Goal: Task Accomplishment & Management: Manage account settings

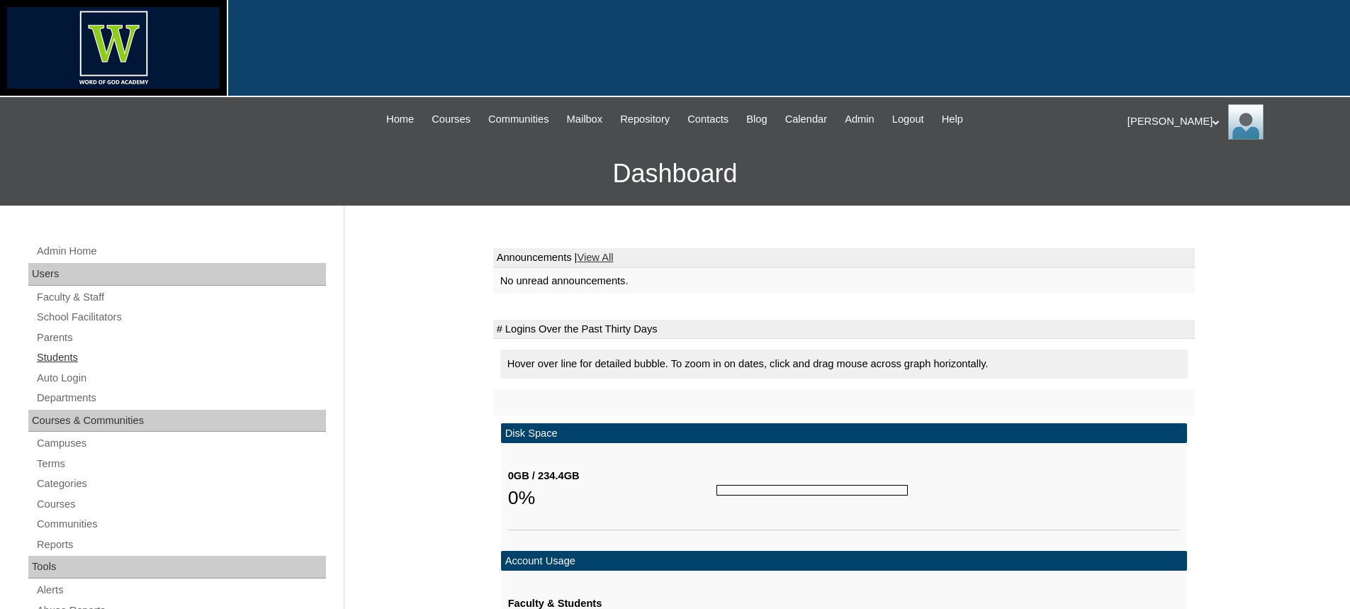
click at [64, 356] on link "Students" at bounding box center [180, 358] width 291 height 18
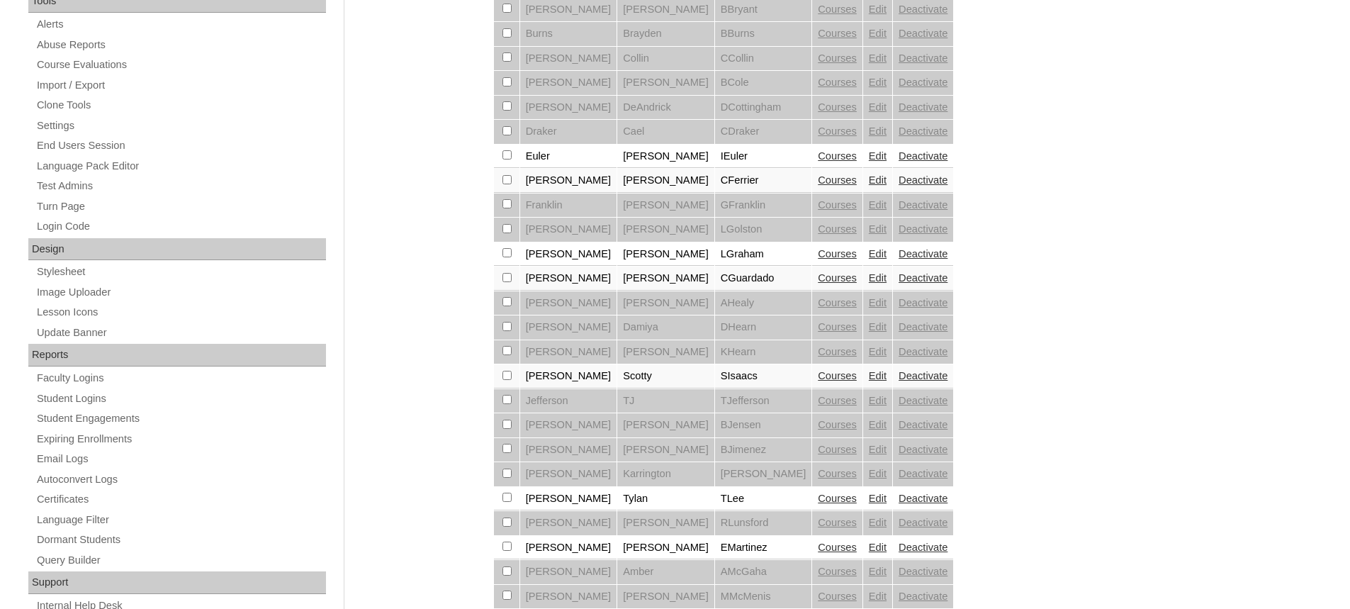
scroll to position [638, 0]
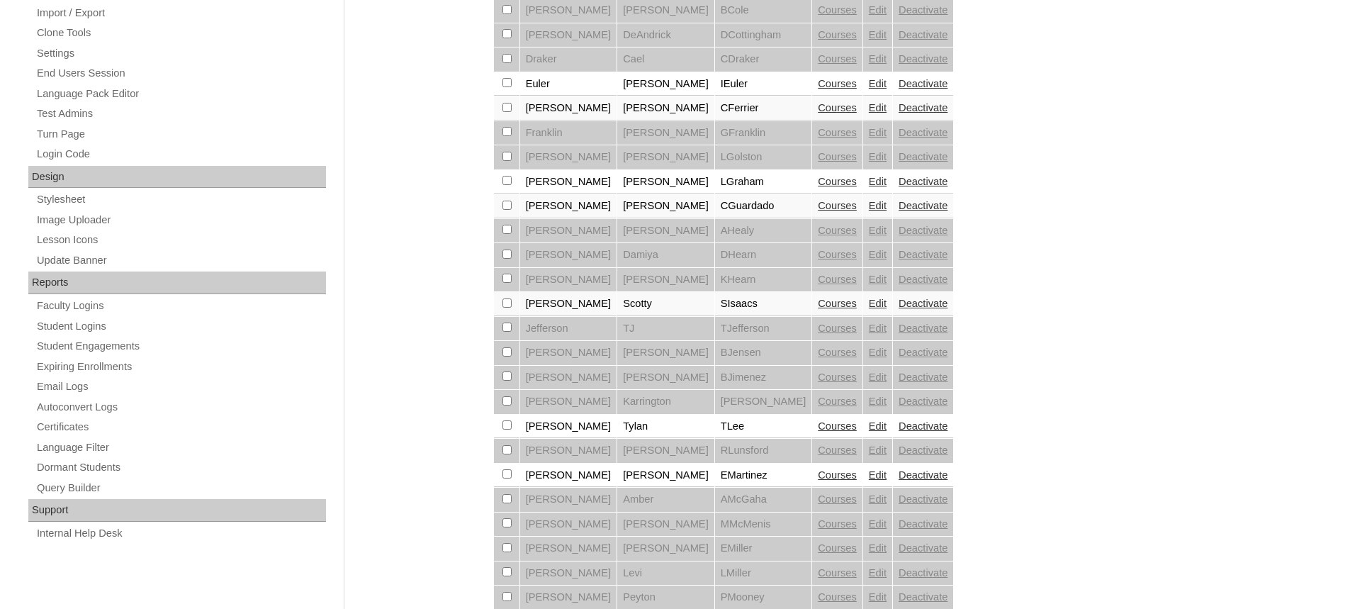
click at [869, 475] on link "Edit" at bounding box center [878, 474] width 18 height 11
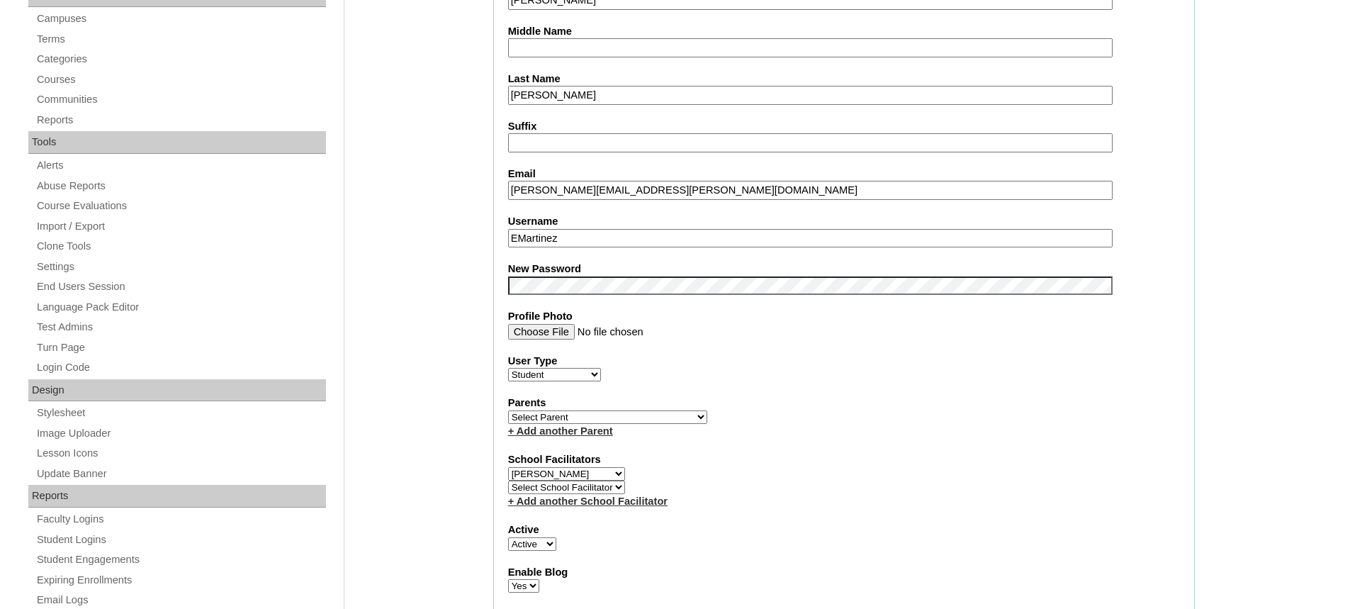
scroll to position [425, 0]
click at [759, 379] on div "User Type Faculty Staff Student Parents School Facilitators" at bounding box center [844, 367] width 672 height 28
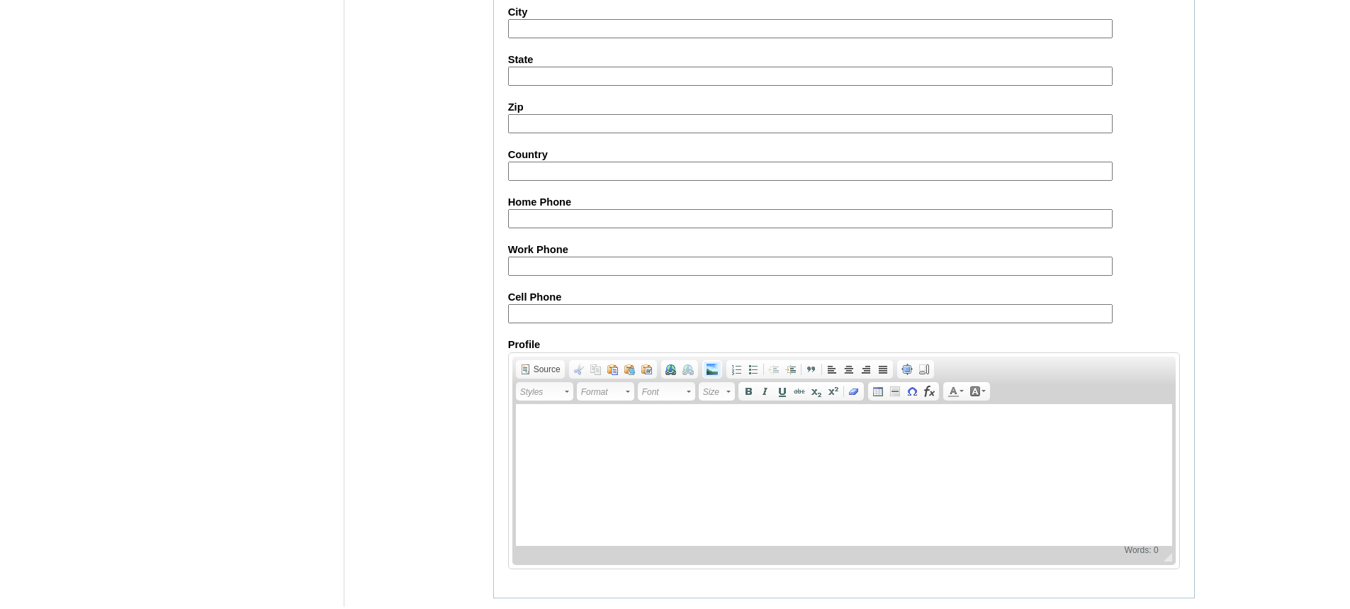
scroll to position [1594, 0]
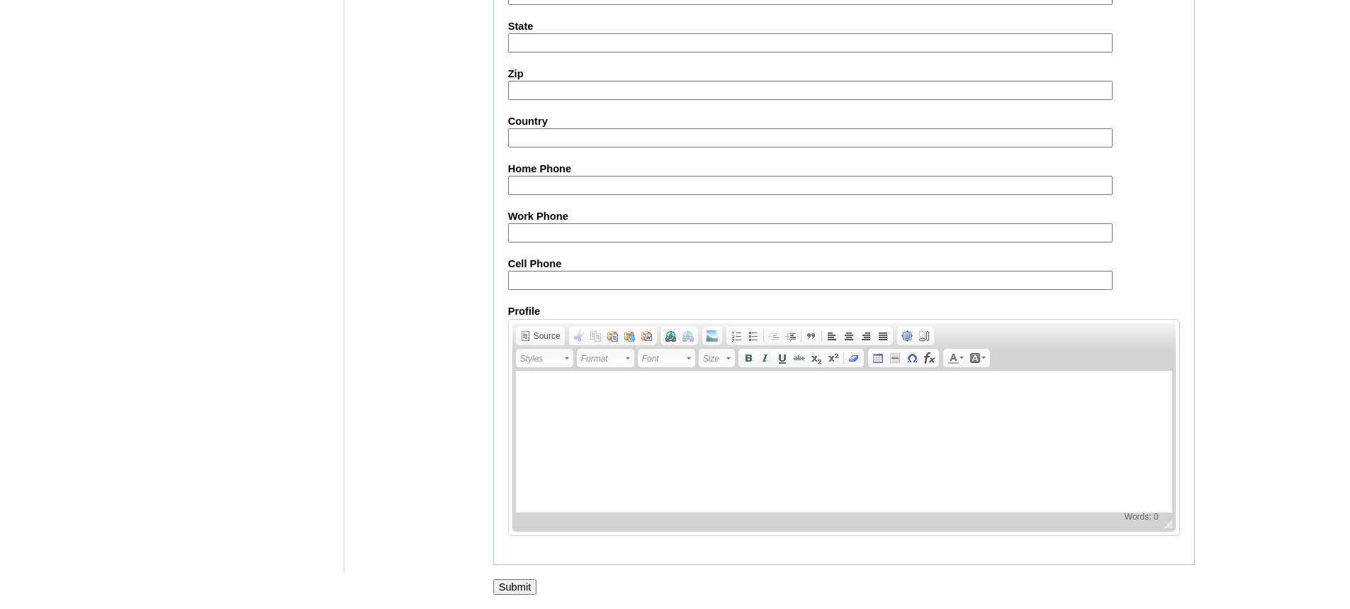
click at [520, 581] on input "Submit" at bounding box center [515, 587] width 44 height 16
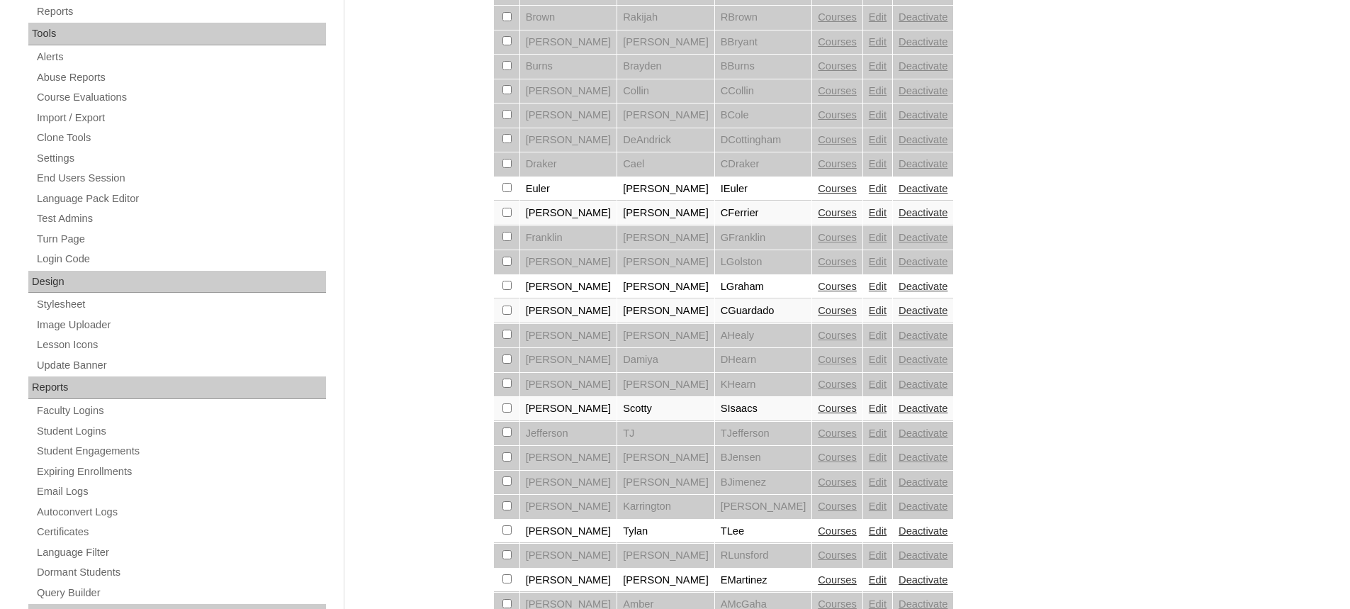
scroll to position [567, 0]
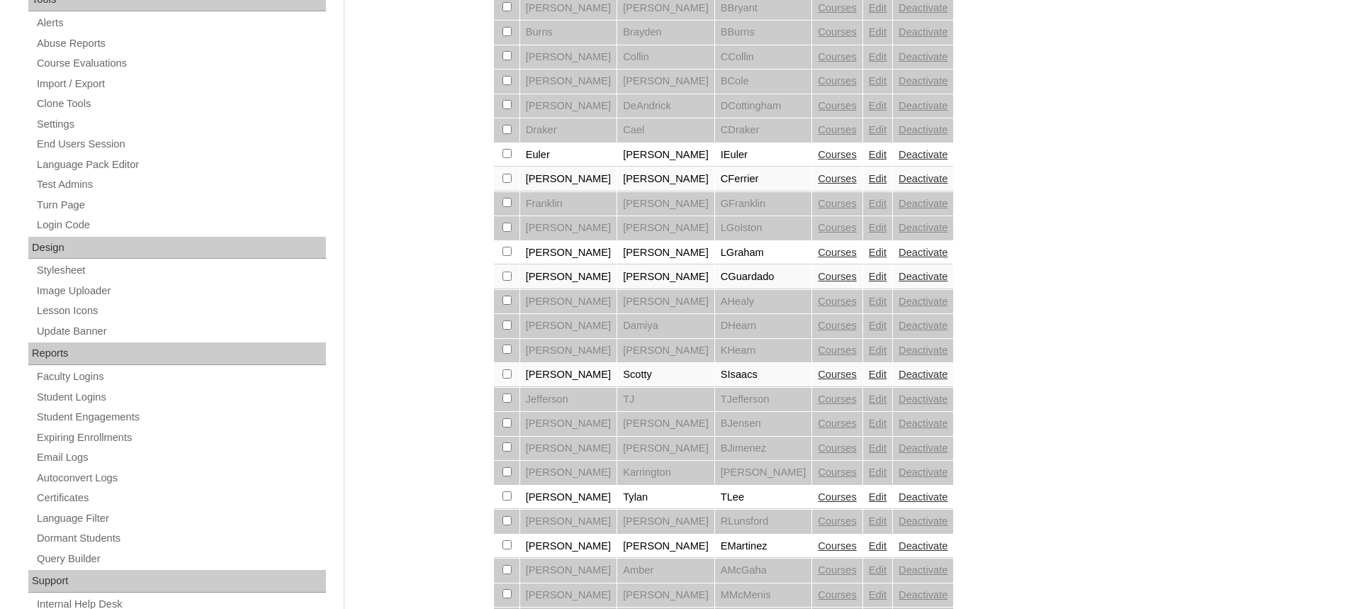
click at [818, 545] on link "Courses" at bounding box center [837, 545] width 39 height 11
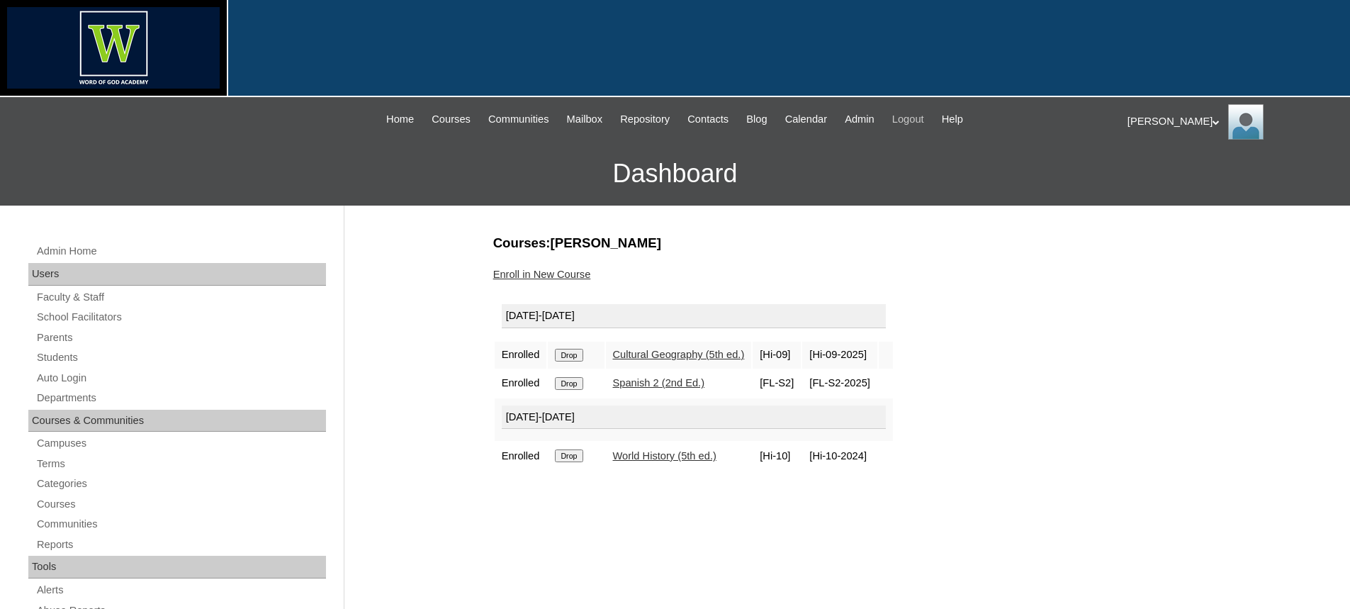
click at [913, 120] on span "Logout" at bounding box center [908, 119] width 32 height 16
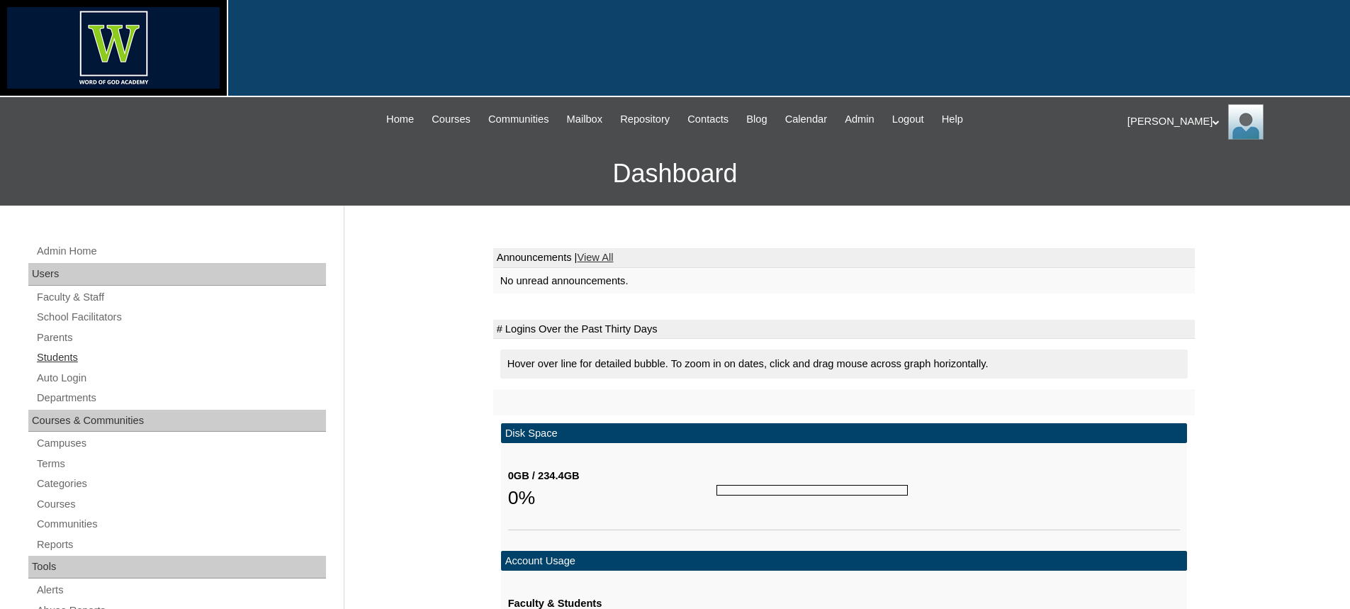
click at [80, 354] on link "Students" at bounding box center [180, 358] width 291 height 18
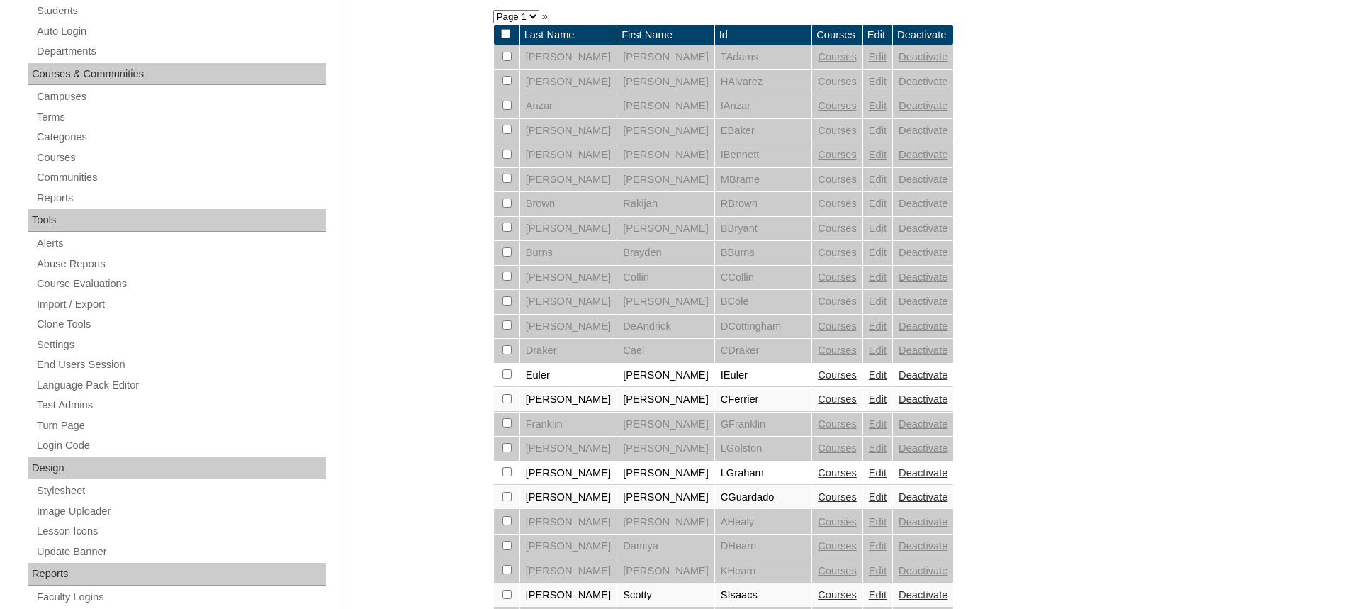
scroll to position [425, 0]
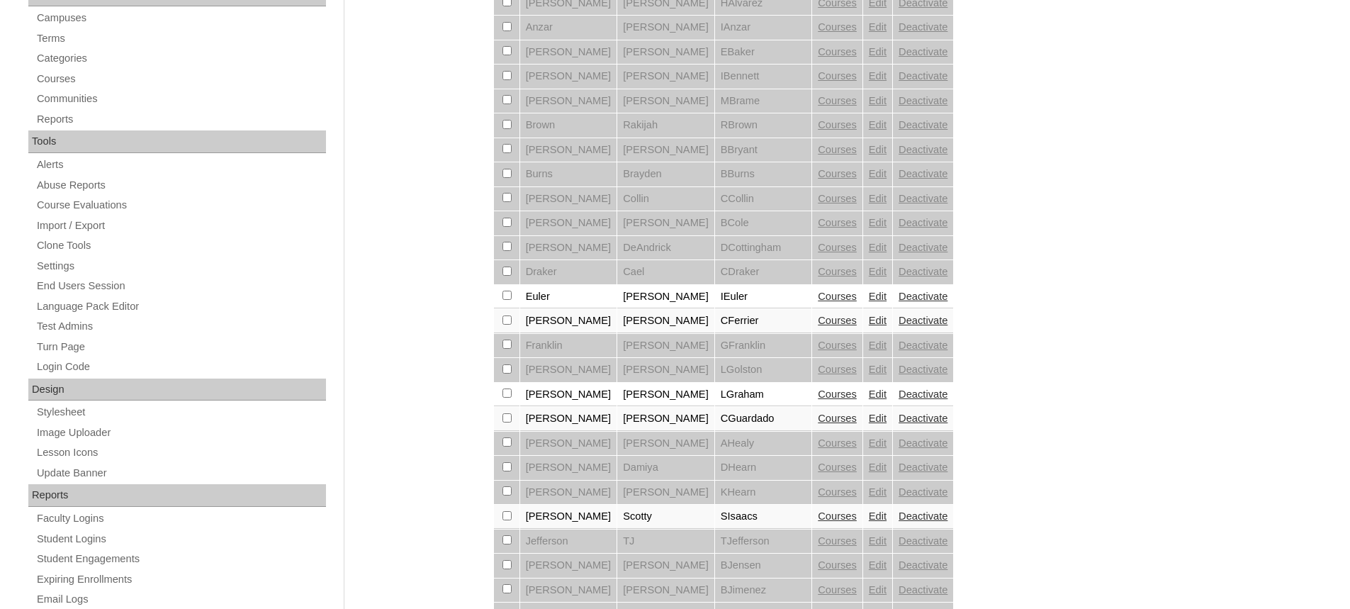
click at [869, 395] on link "Edit" at bounding box center [878, 393] width 18 height 11
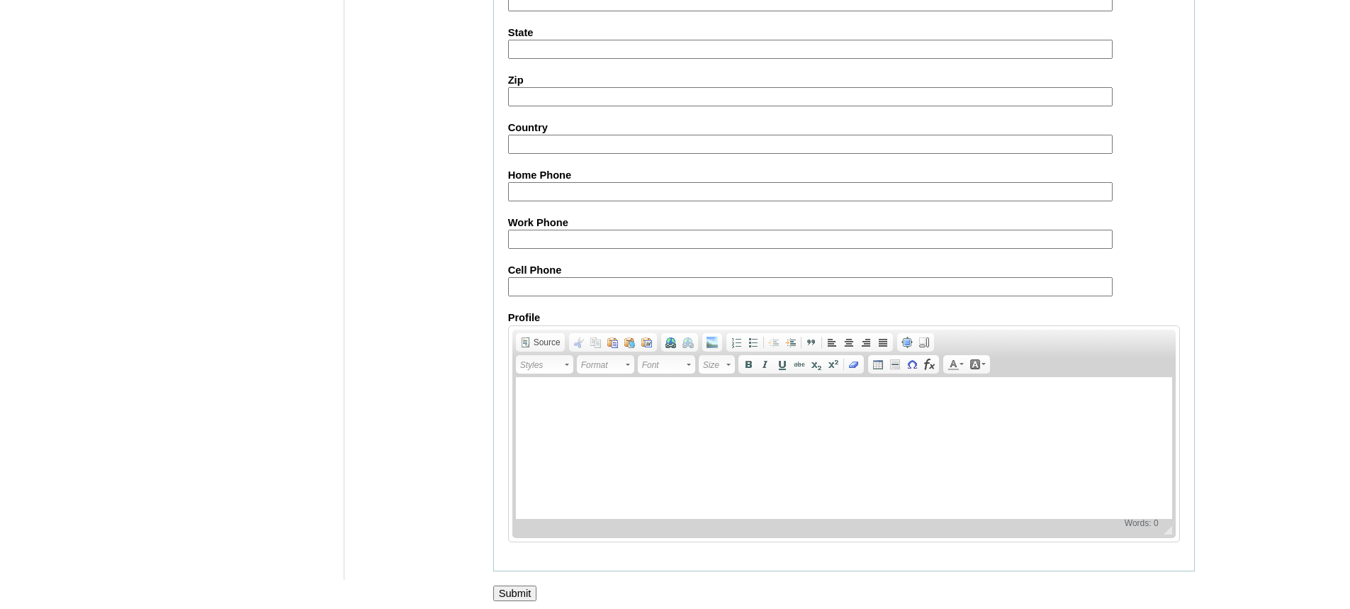
scroll to position [1594, 0]
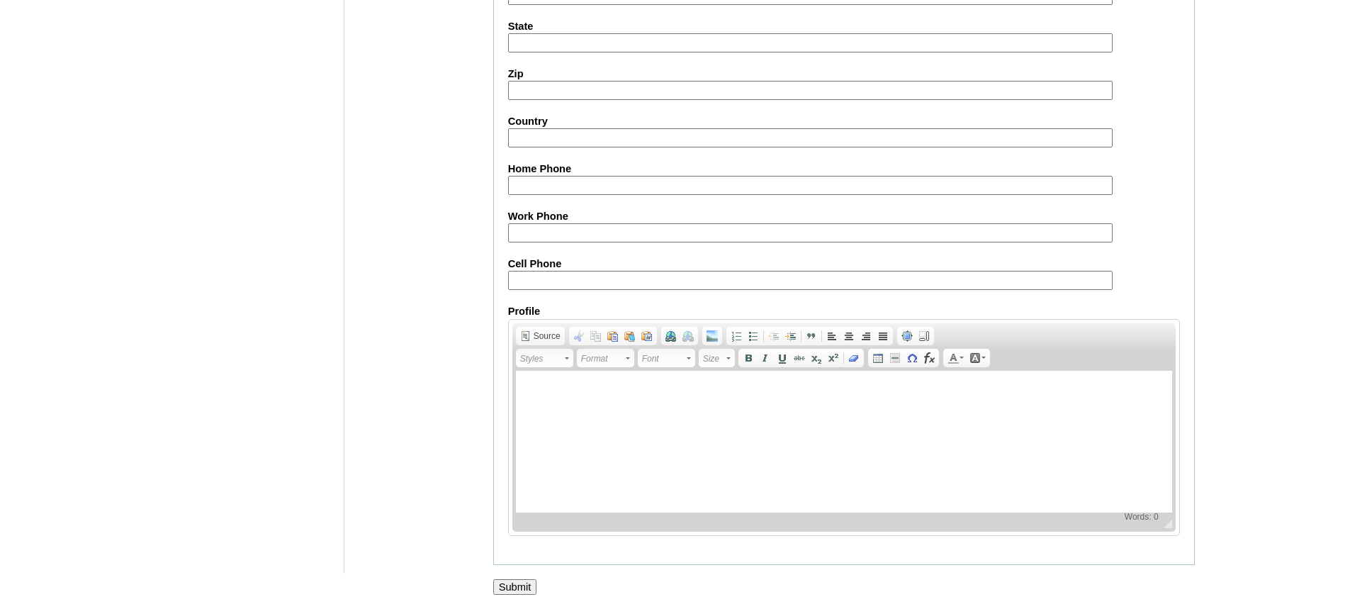
click at [517, 582] on input "Submit" at bounding box center [515, 587] width 44 height 16
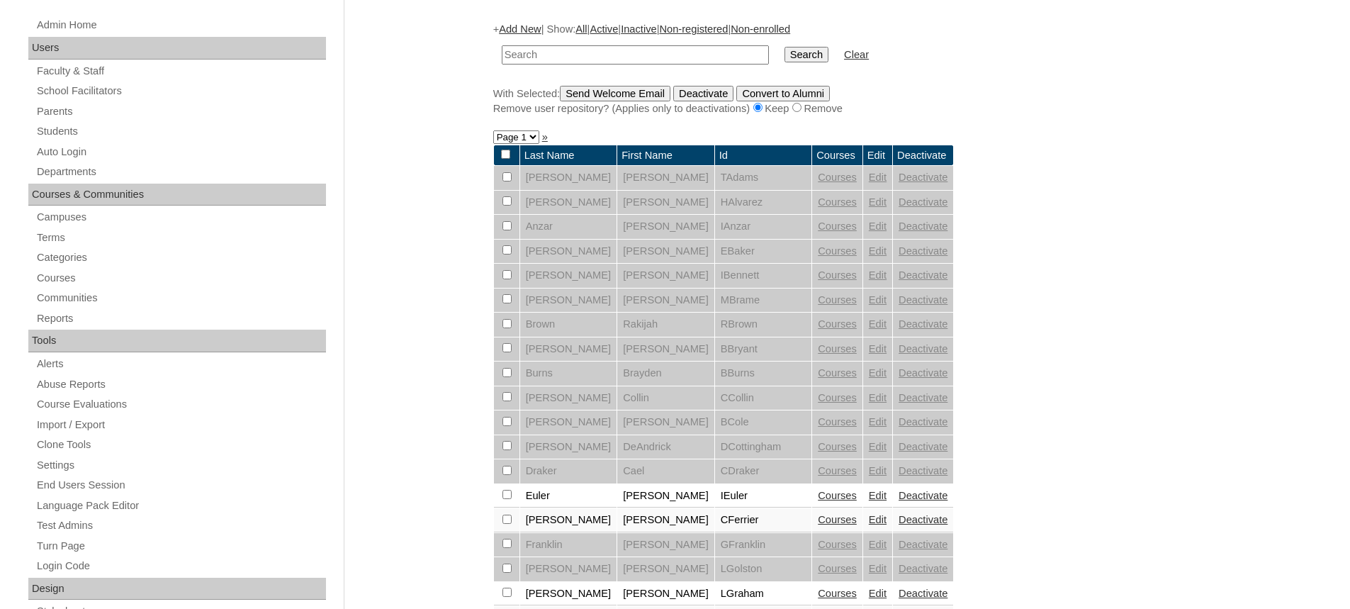
scroll to position [496, 0]
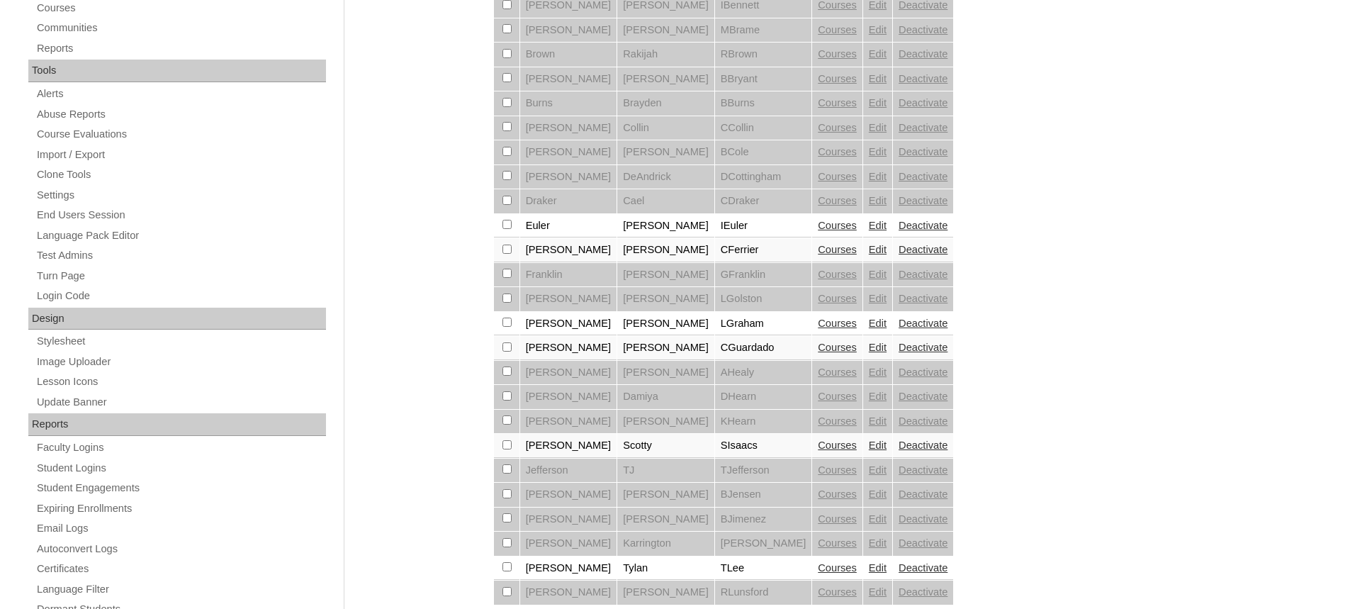
click at [869, 347] on link "Edit" at bounding box center [878, 347] width 18 height 11
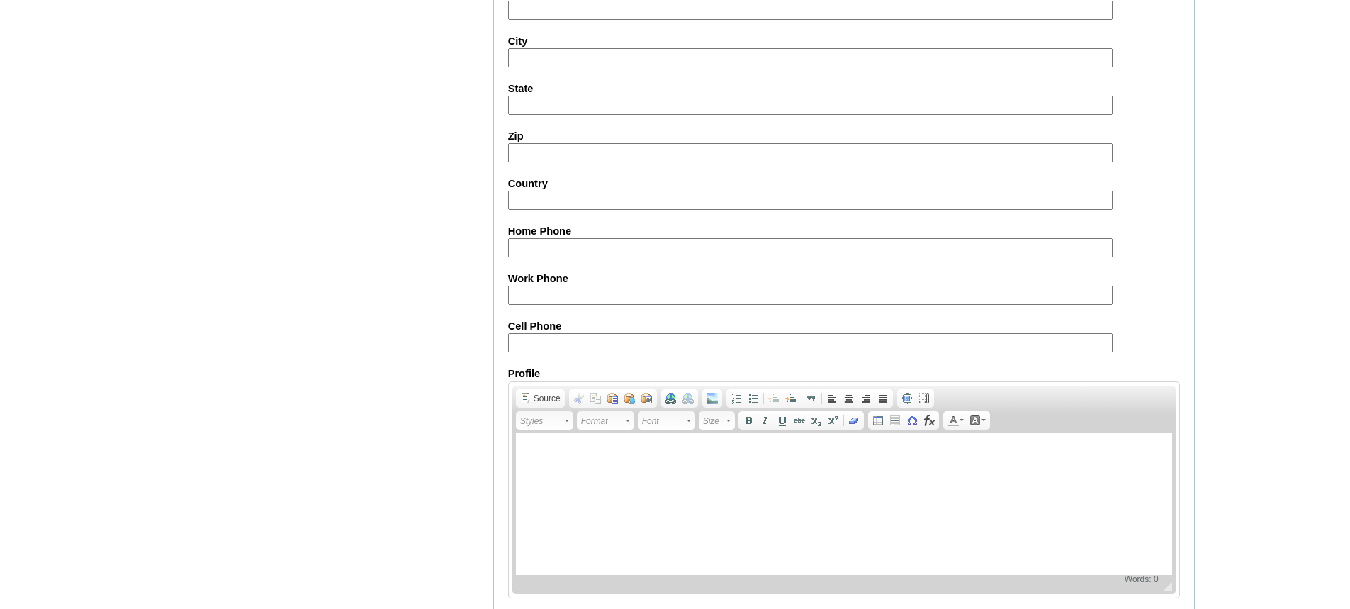
scroll to position [1594, 0]
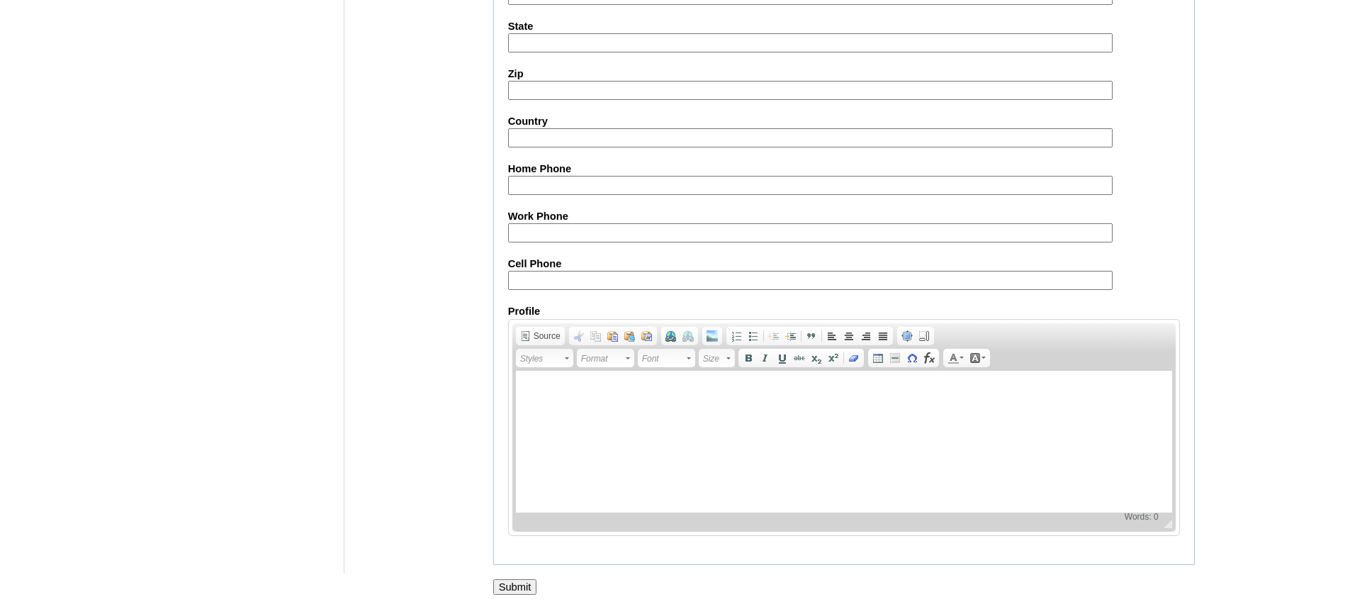
click at [512, 582] on input "Submit" at bounding box center [515, 587] width 44 height 16
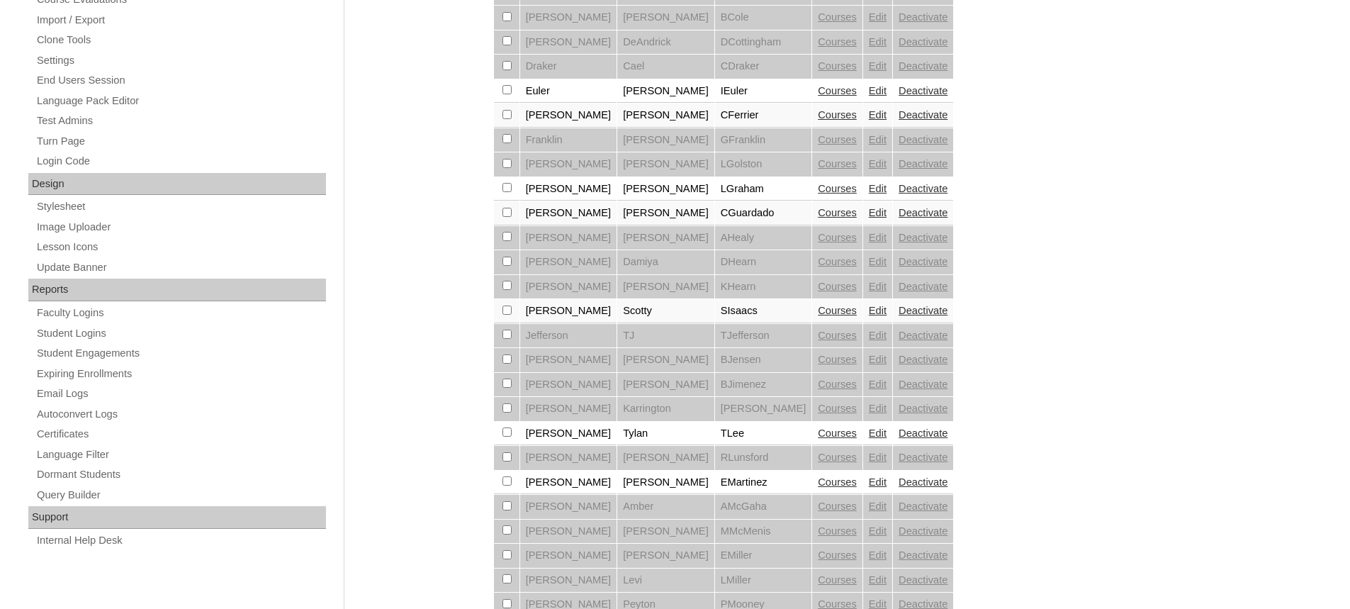
scroll to position [638, 0]
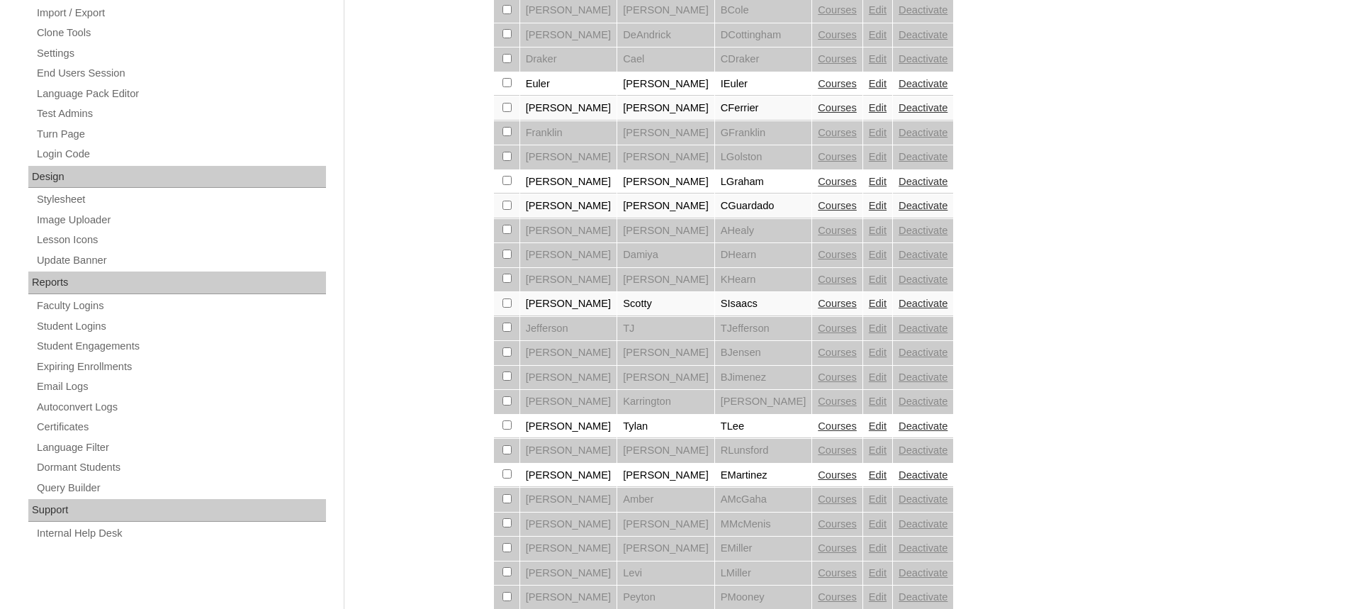
click at [869, 301] on link "Edit" at bounding box center [878, 303] width 18 height 11
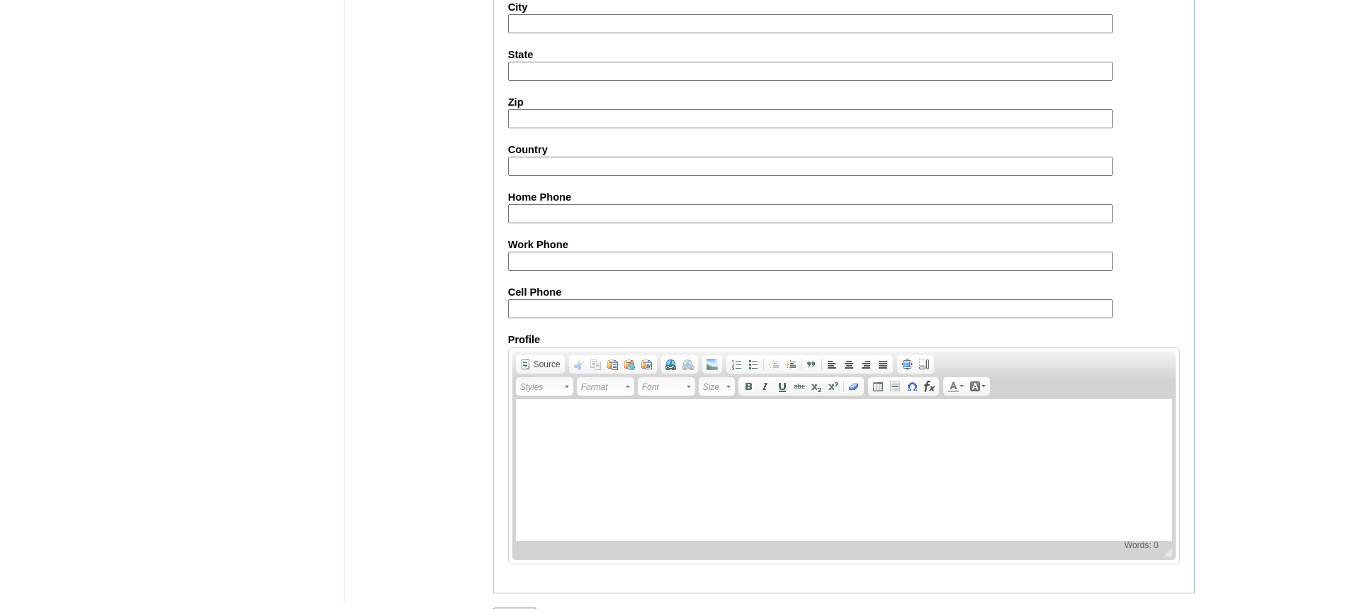
scroll to position [1594, 0]
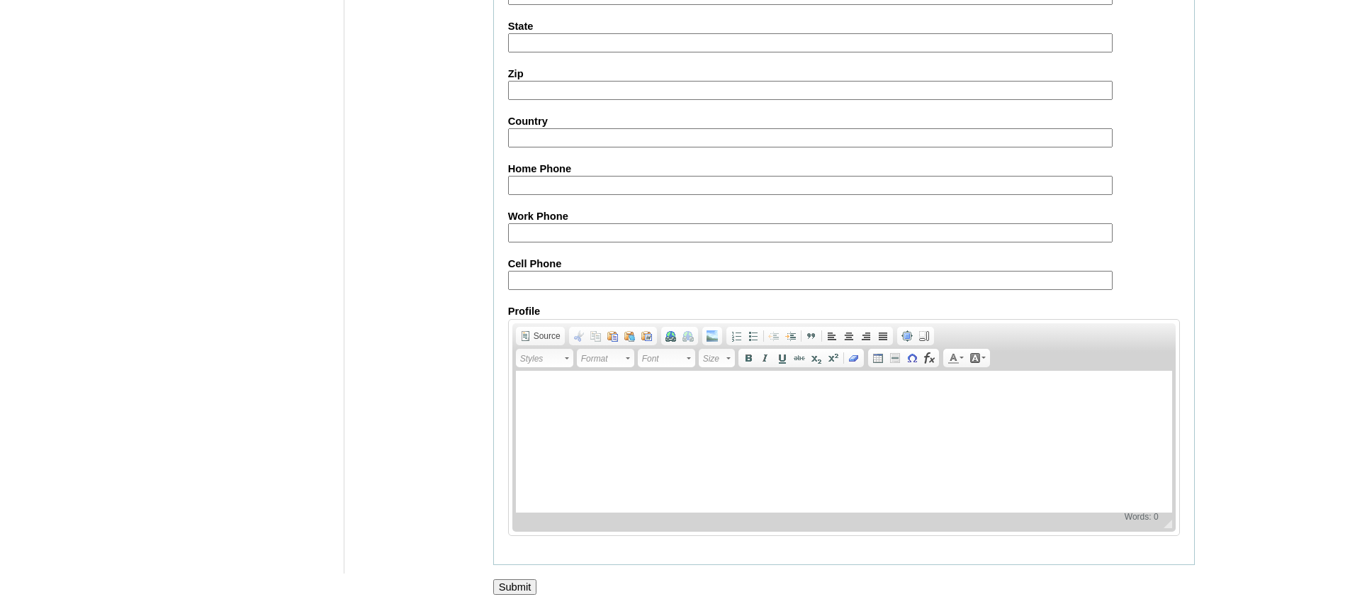
click at [519, 582] on input "Submit" at bounding box center [515, 587] width 44 height 16
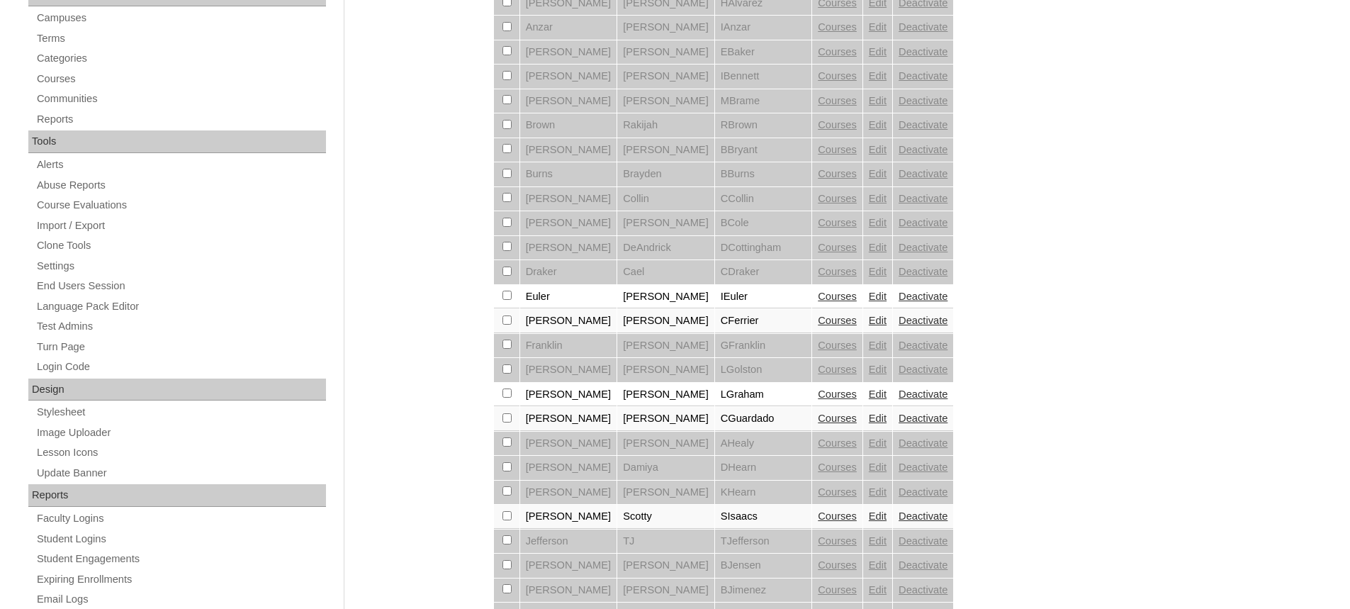
scroll to position [638, 0]
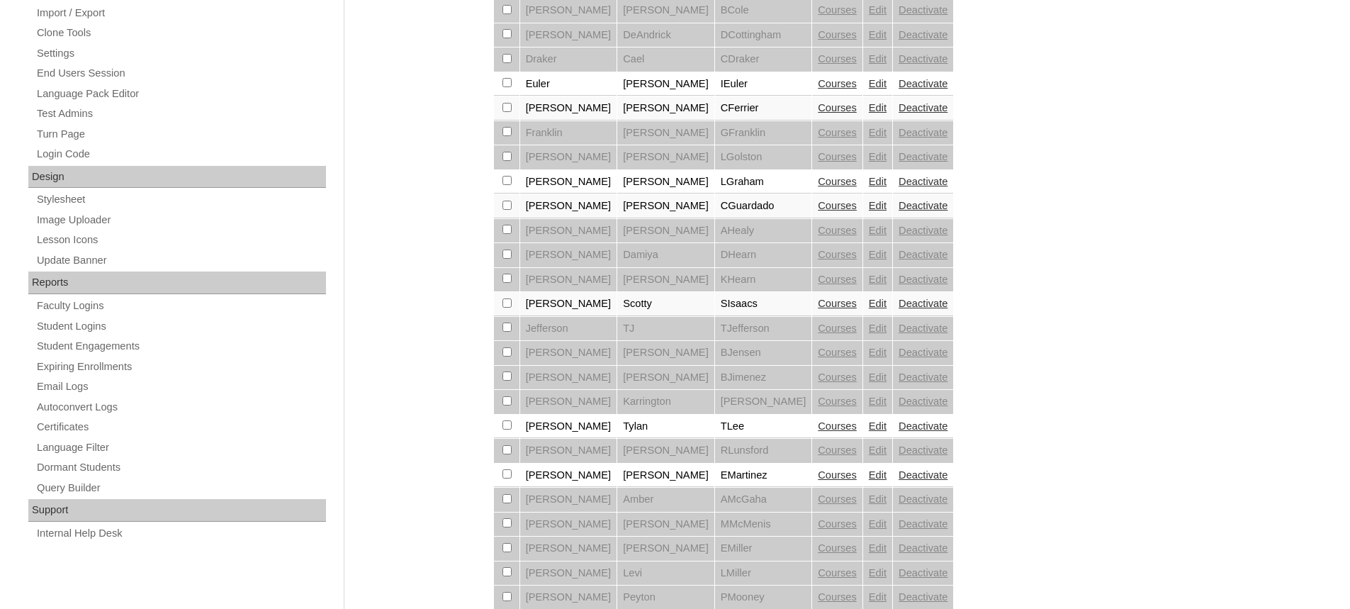
click at [869, 421] on link "Edit" at bounding box center [878, 425] width 18 height 11
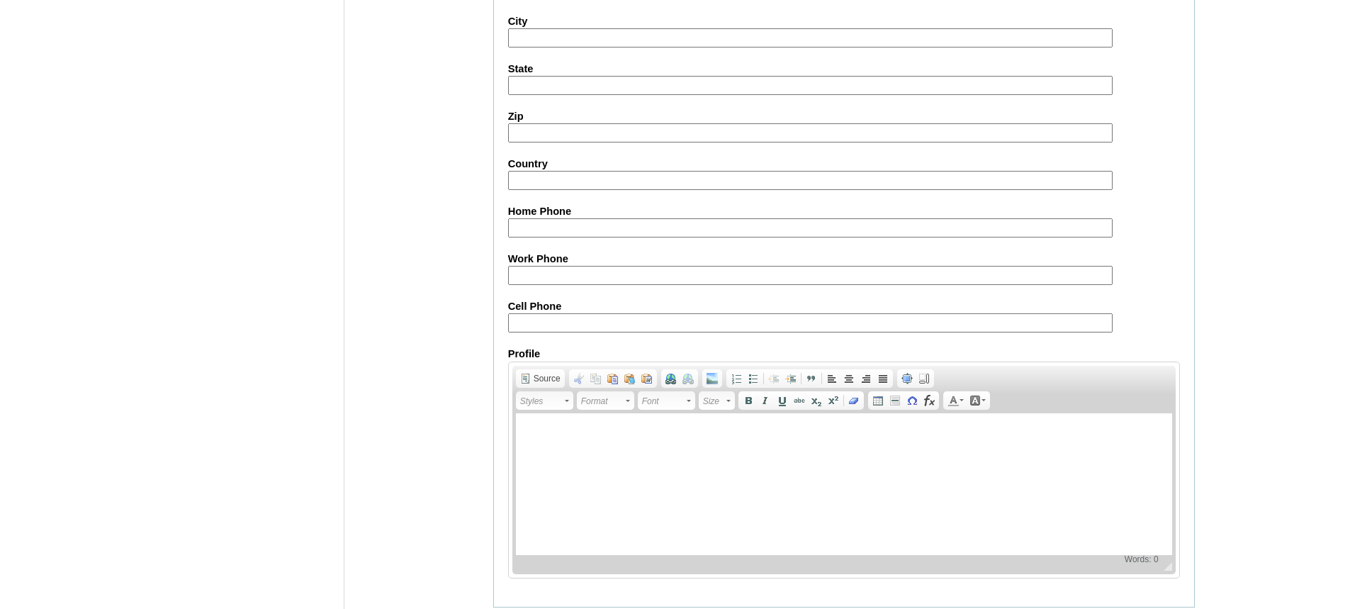
scroll to position [1594, 0]
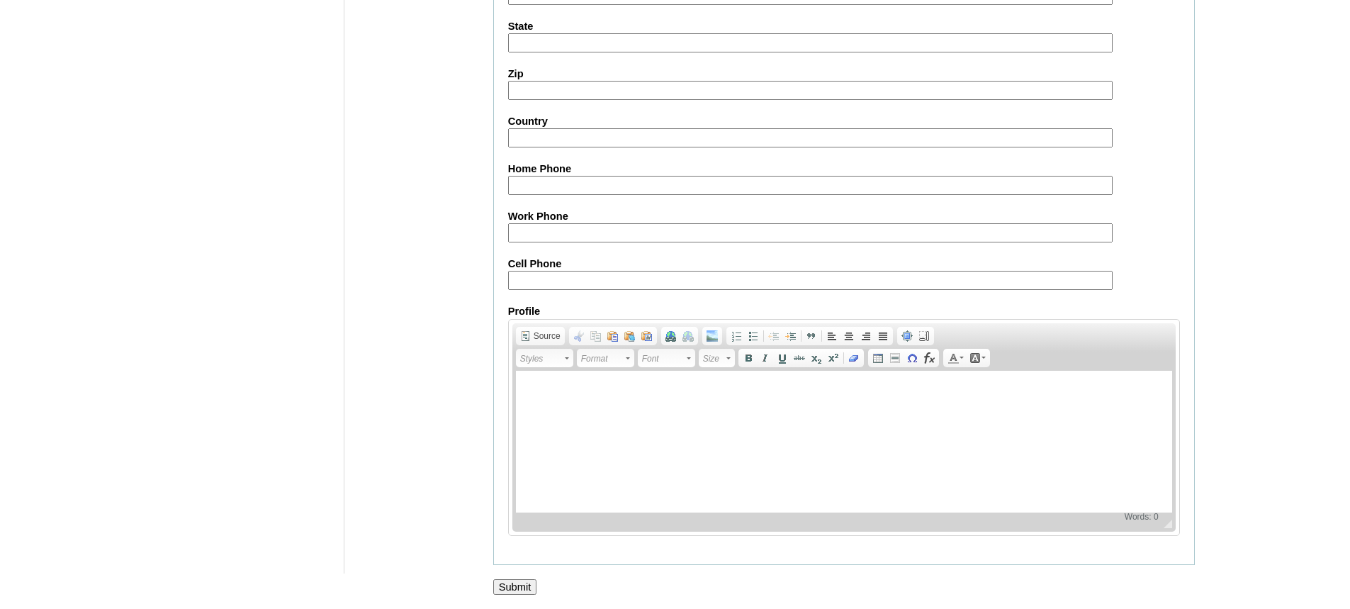
click at [497, 589] on input "Submit" at bounding box center [515, 587] width 44 height 16
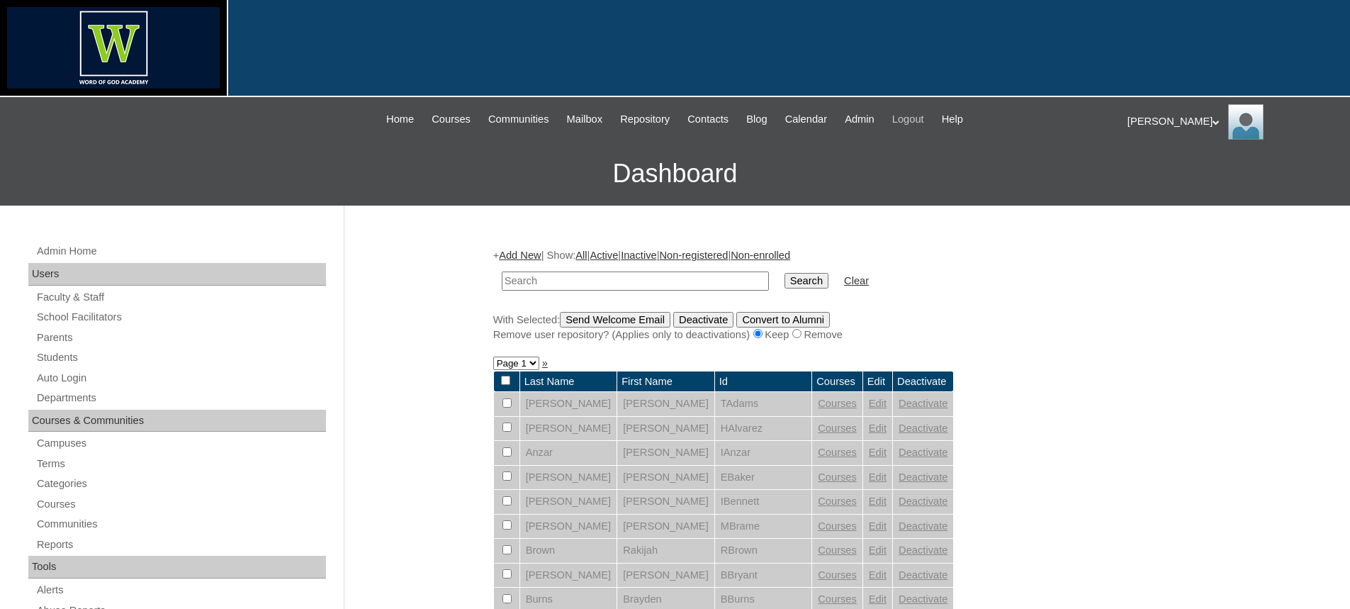
click at [922, 118] on span "Logout" at bounding box center [908, 119] width 32 height 16
